Goal: Find specific page/section: Find specific page/section

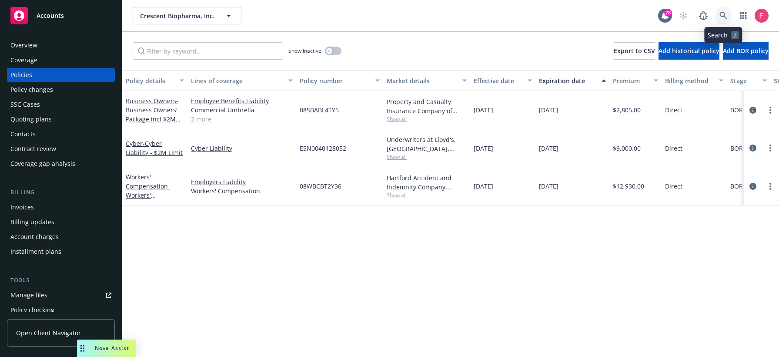
click at [724, 14] on icon at bounding box center [724, 16] width 8 height 8
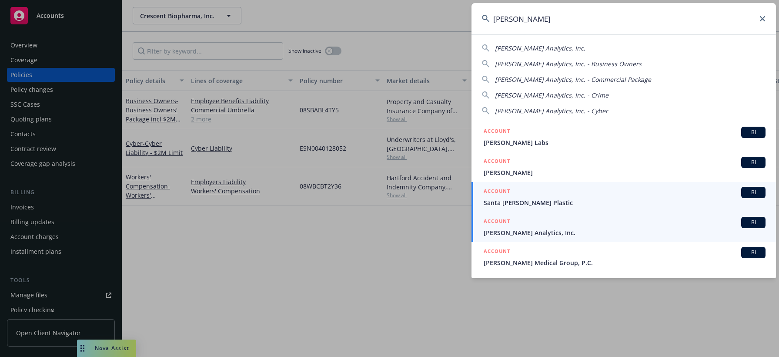
type input "[PERSON_NAME]"
click at [522, 230] on span "[PERSON_NAME] Analytics, Inc." at bounding box center [625, 232] width 282 height 9
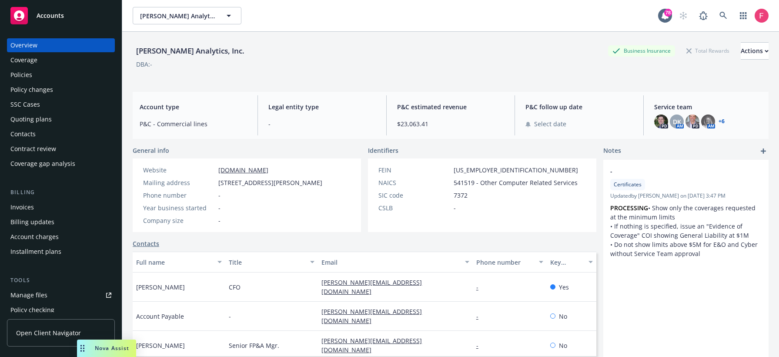
click at [33, 74] on div "Policies" at bounding box center [60, 75] width 101 height 14
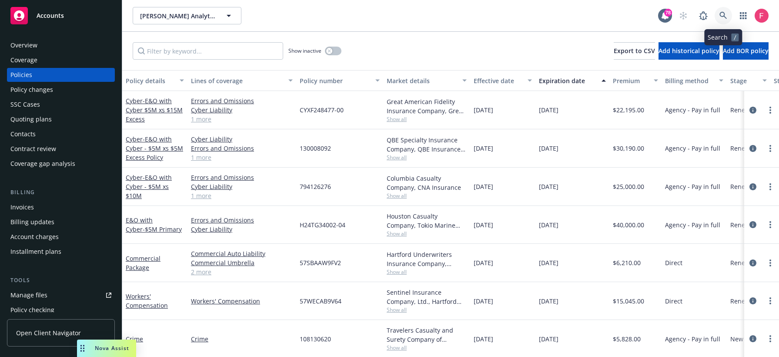
click at [721, 16] on icon at bounding box center [723, 15] width 7 height 7
